Goal: Obtain resource: Download file/media

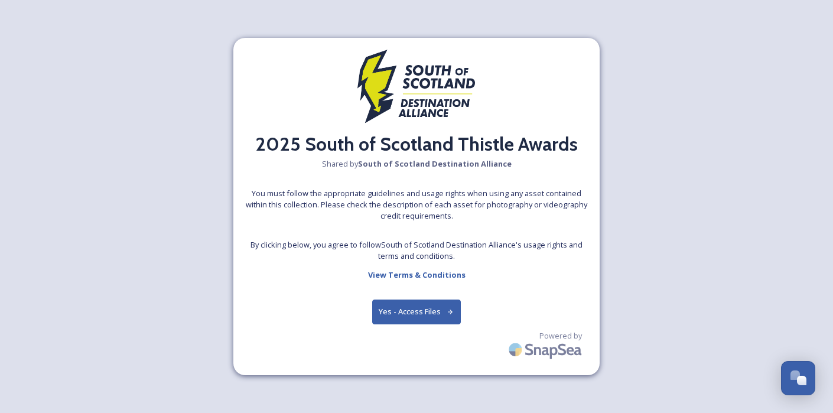
click at [422, 321] on button "Yes - Access Files" at bounding box center [416, 311] width 89 height 24
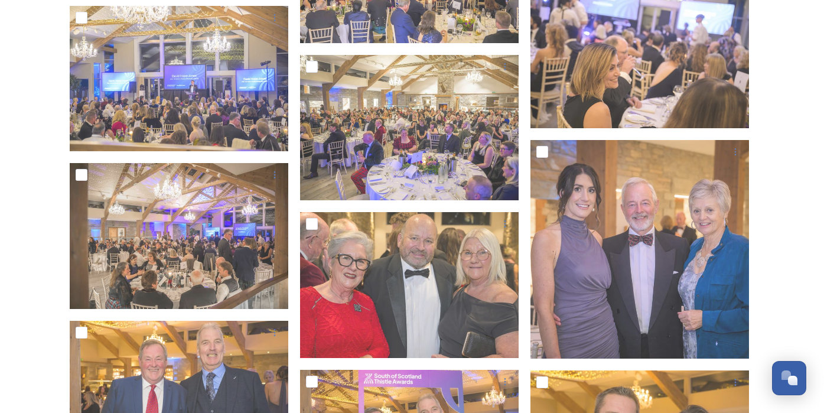
scroll to position [5931, 0]
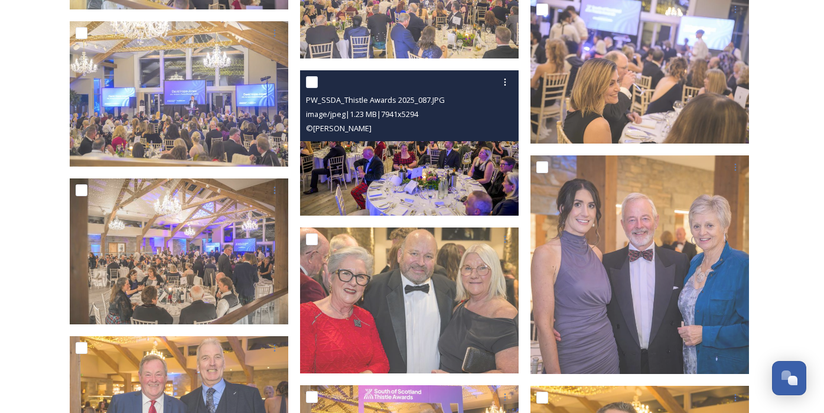
click at [468, 187] on img at bounding box center [409, 143] width 219 height 146
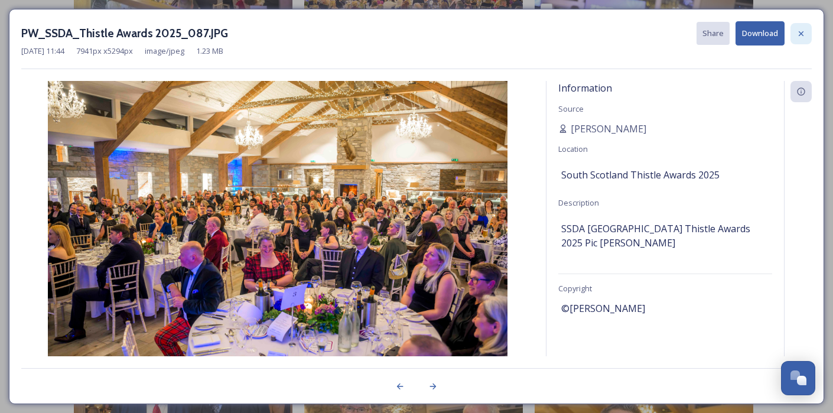
click at [804, 33] on icon at bounding box center [800, 33] width 9 height 9
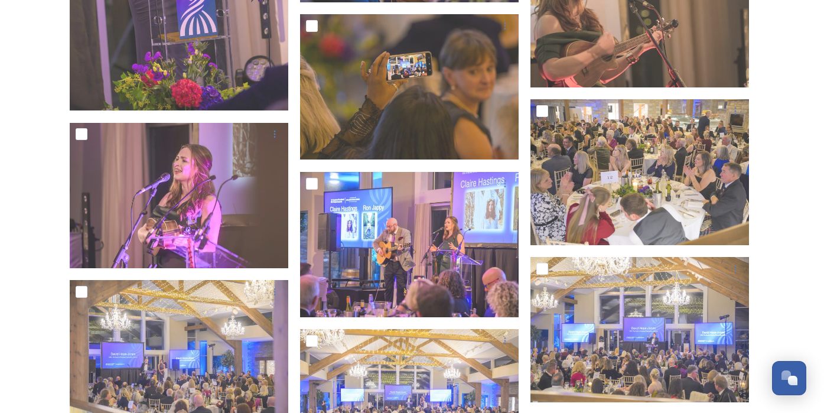
scroll to position [5507, 0]
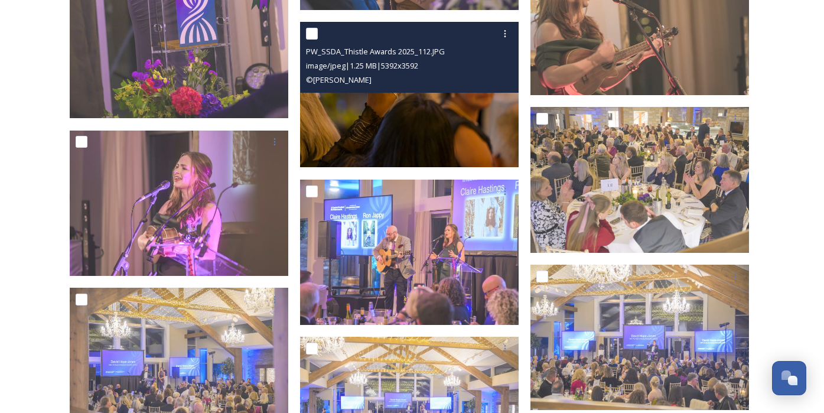
click at [463, 131] on img at bounding box center [409, 94] width 219 height 145
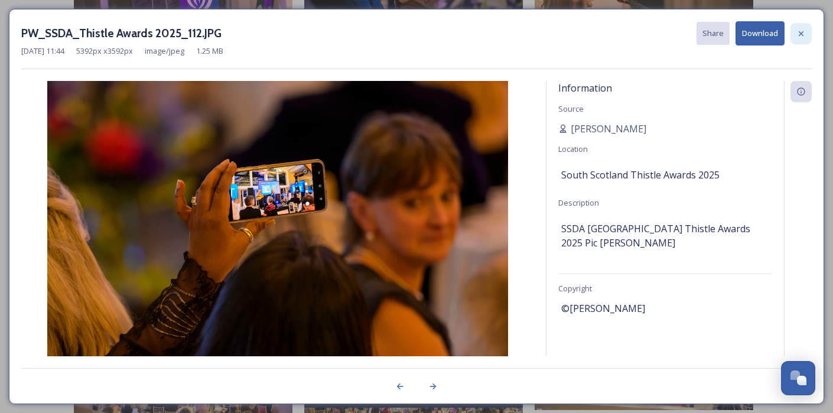
click at [795, 31] on div at bounding box center [800, 33] width 21 height 21
